Goal: Task Accomplishment & Management: Complete application form

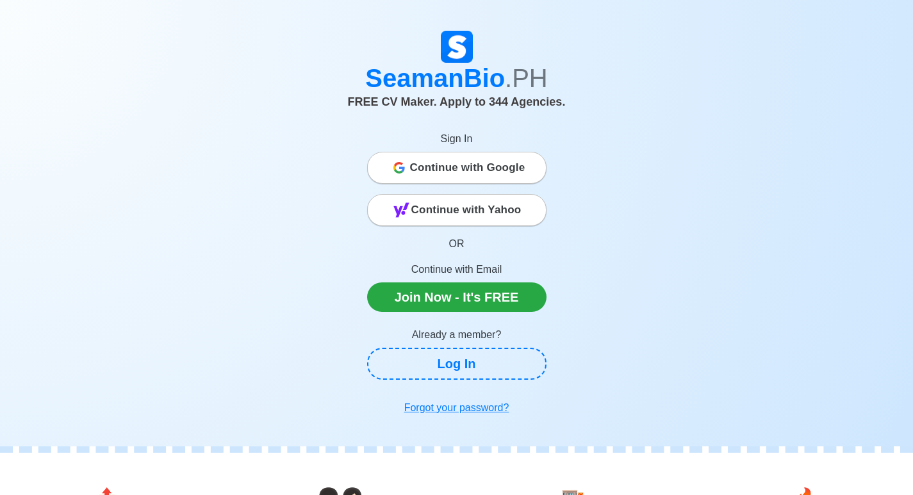
click at [454, 172] on span "Continue with Google" at bounding box center [467, 168] width 115 height 26
click at [462, 161] on span "Continue with Google" at bounding box center [467, 168] width 115 height 26
